Goal: Navigation & Orientation: Find specific page/section

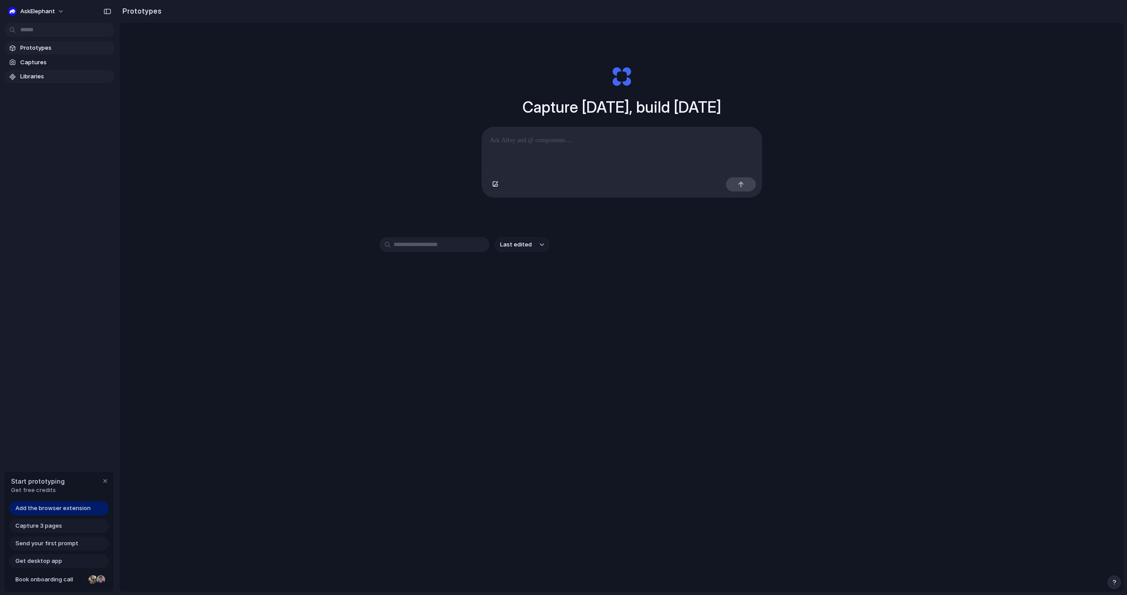
click at [40, 78] on span "Libraries" at bounding box center [65, 76] width 91 height 9
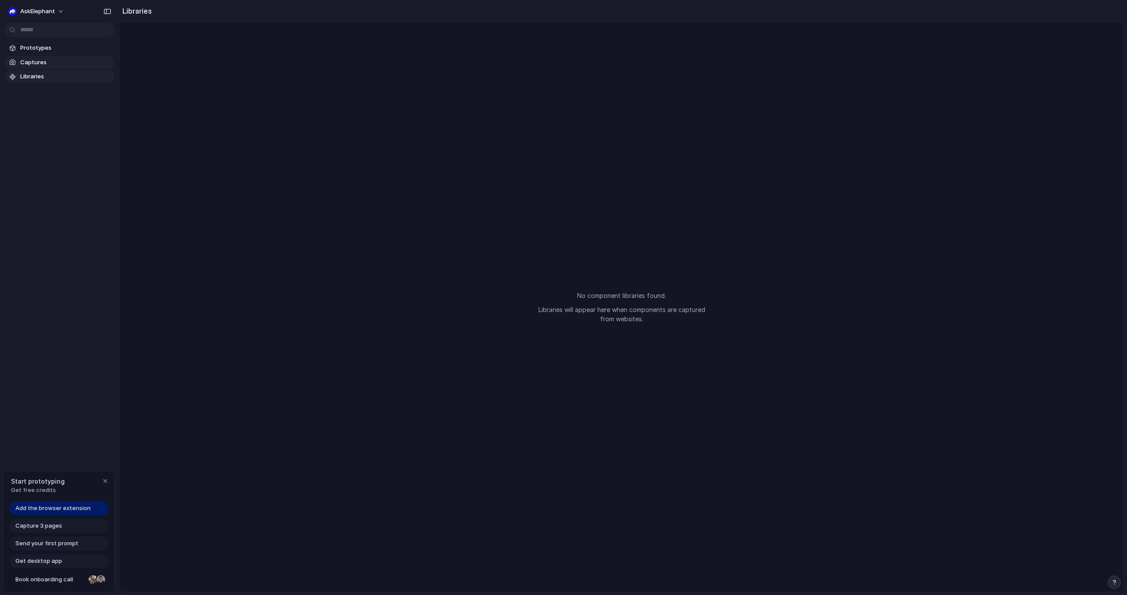
drag, startPoint x: 37, startPoint y: 61, endPoint x: 37, endPoint y: 51, distance: 10.1
click at [36, 61] on span "Captures" at bounding box center [65, 62] width 91 height 9
drag, startPoint x: 36, startPoint y: 46, endPoint x: 74, endPoint y: 59, distance: 40.0
click at [36, 46] on span "Prototypes" at bounding box center [65, 48] width 91 height 9
